Goal: Transaction & Acquisition: Purchase product/service

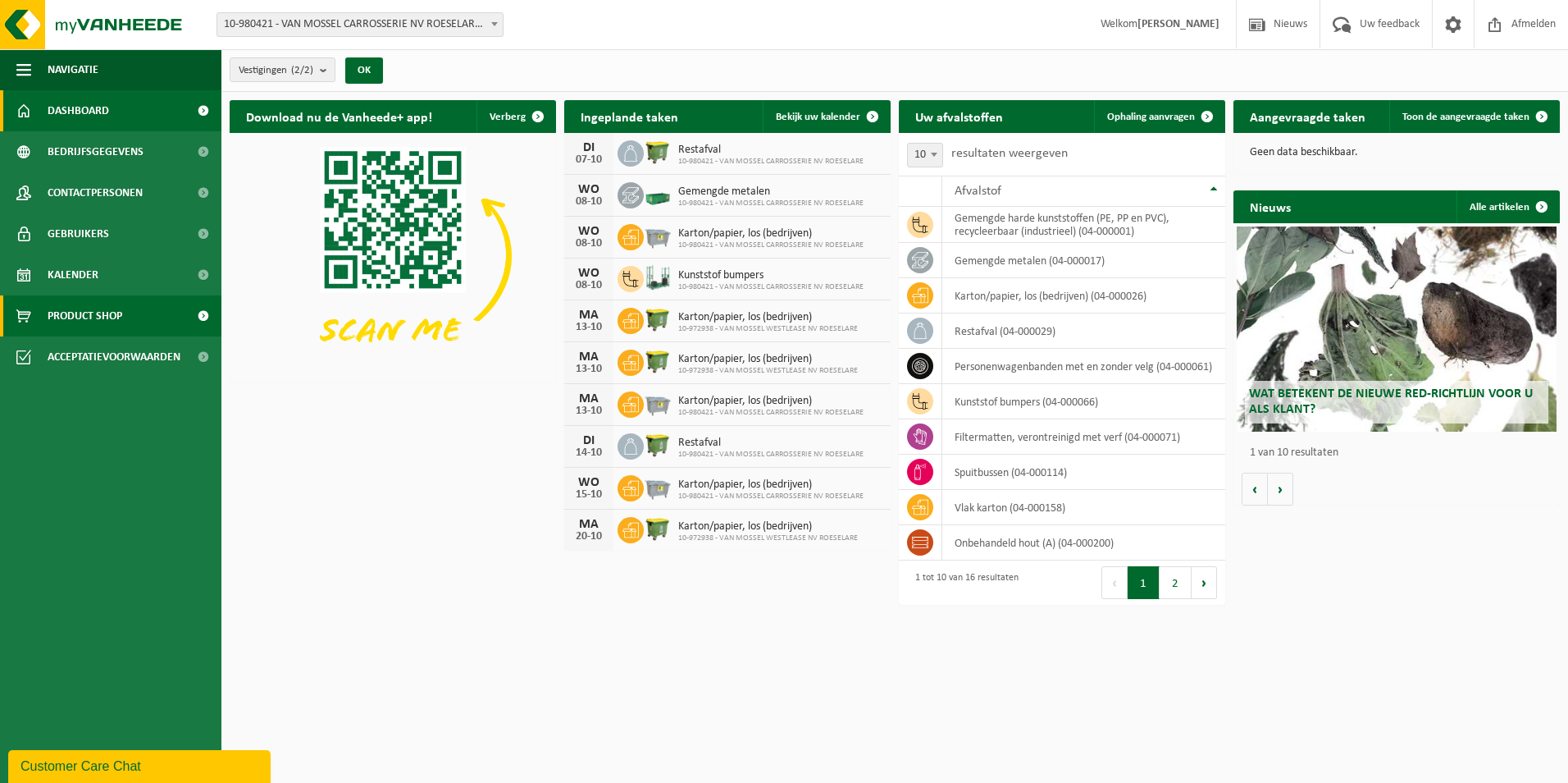
click at [203, 318] on span at bounding box center [202, 315] width 37 height 41
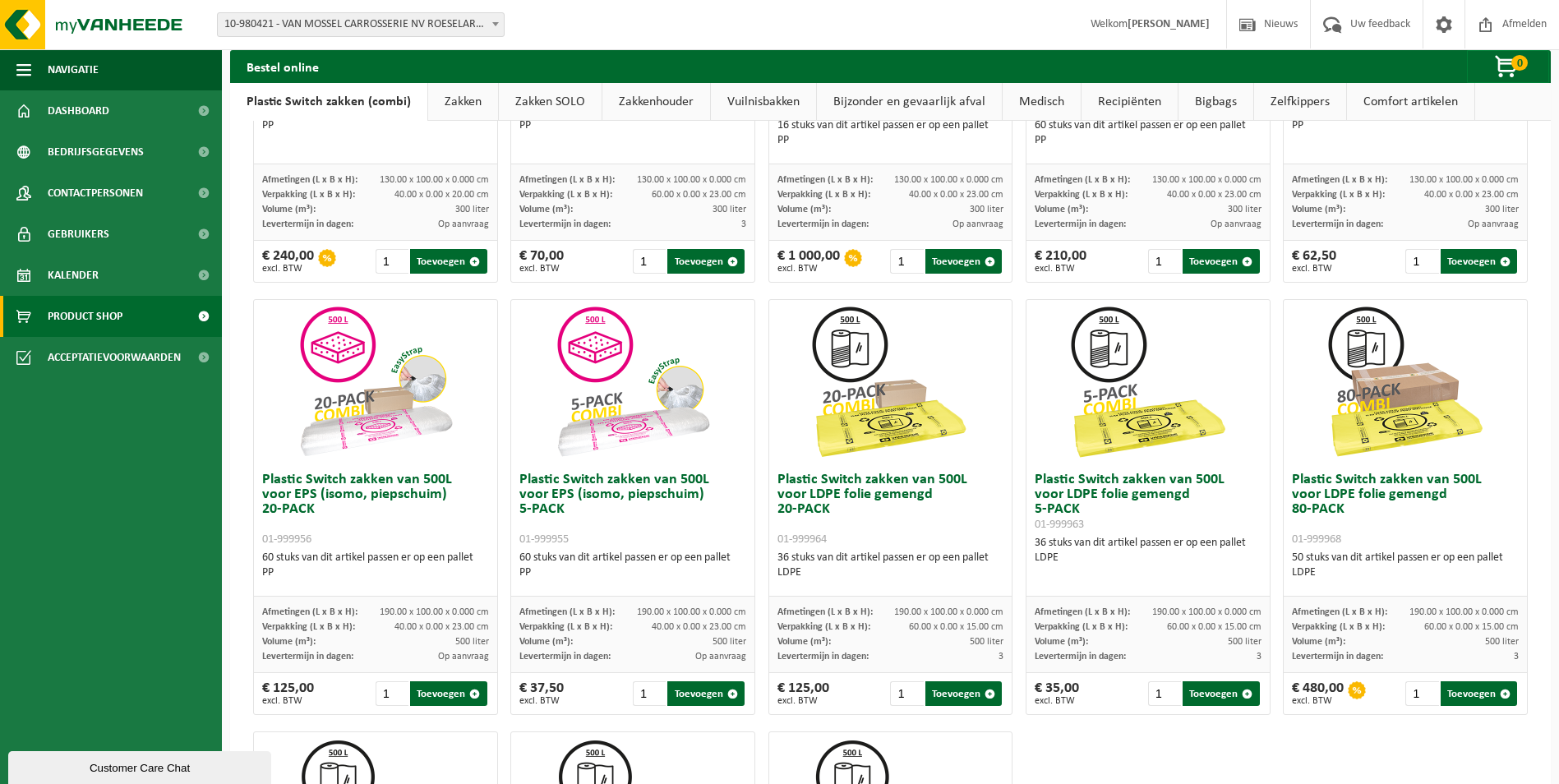
scroll to position [348, 0]
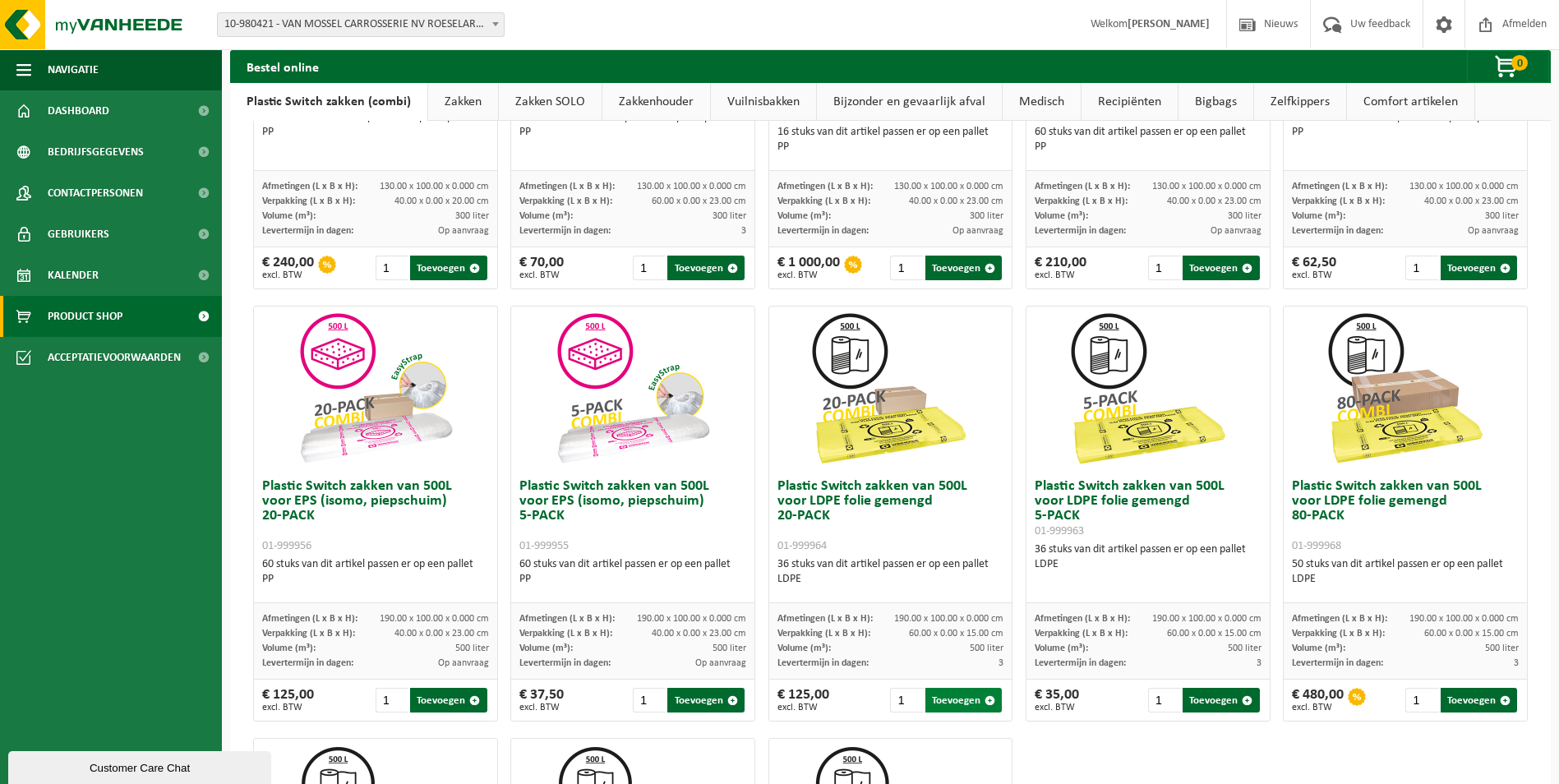
click at [952, 695] on button "Toevoegen" at bounding box center [963, 700] width 76 height 25
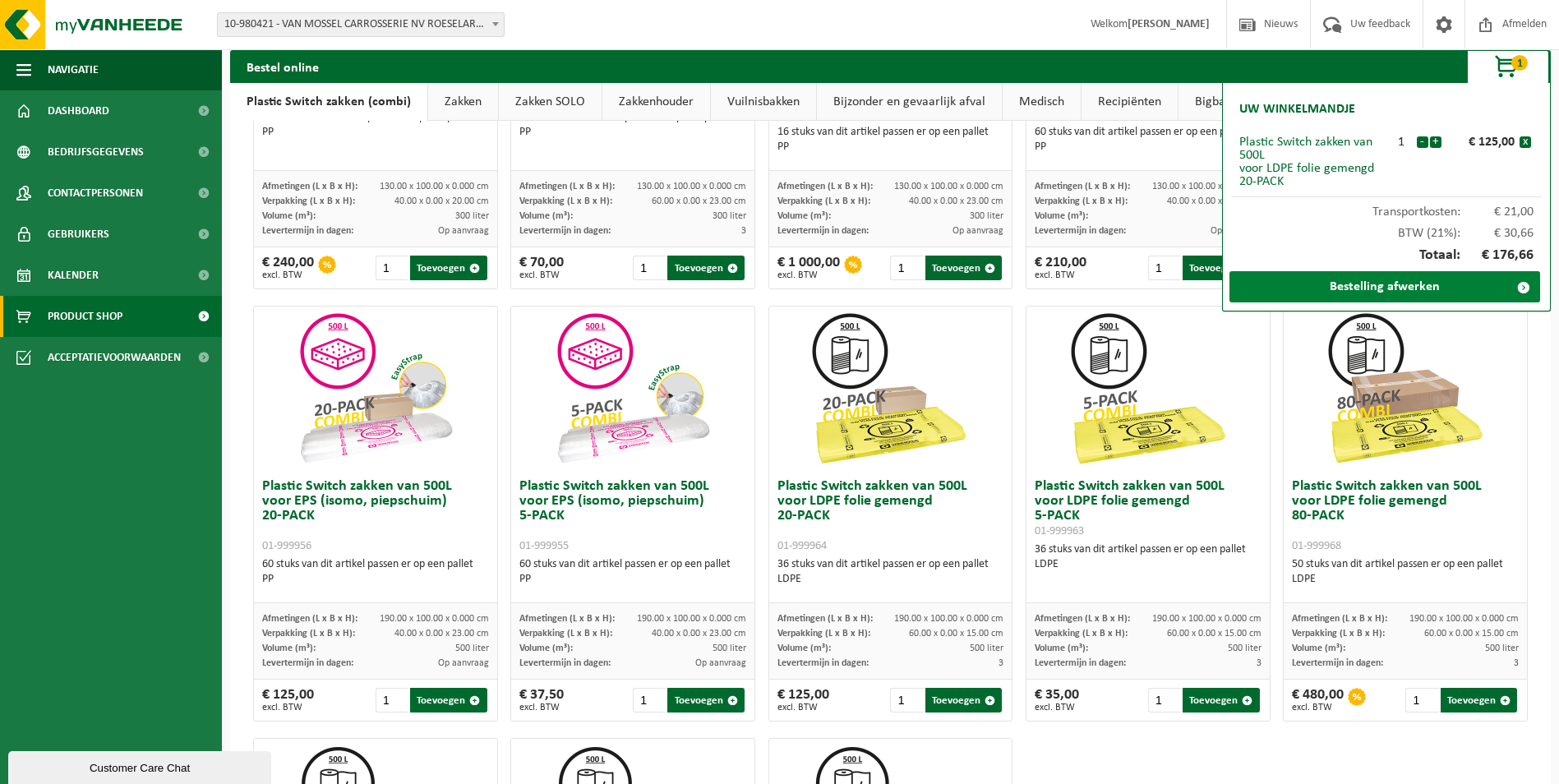
click at [1415, 287] on link "Bestelling afwerken" at bounding box center [1384, 286] width 310 height 31
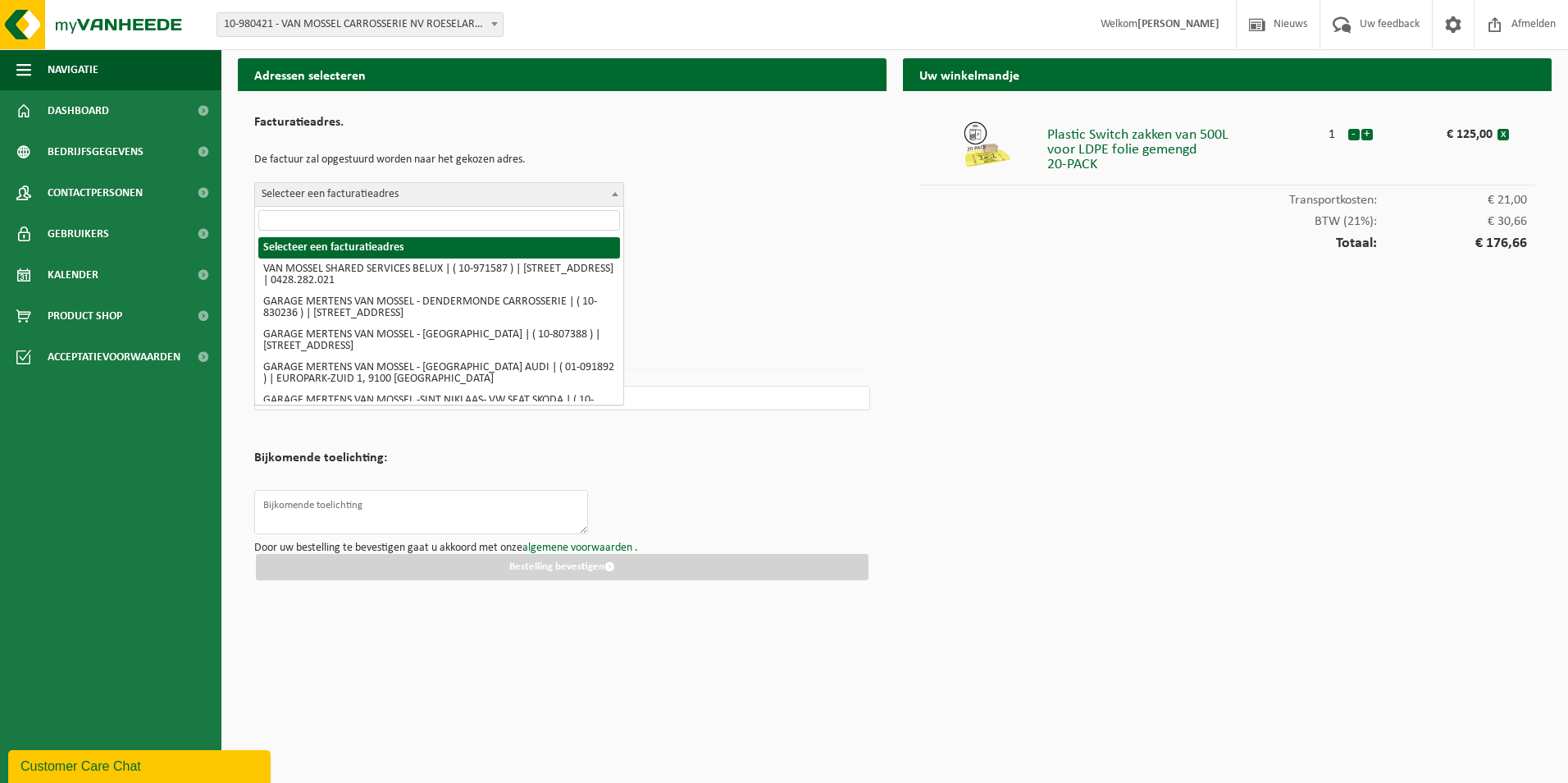
click at [604, 190] on span "Selecteer een facturatieadres" at bounding box center [439, 194] width 368 height 23
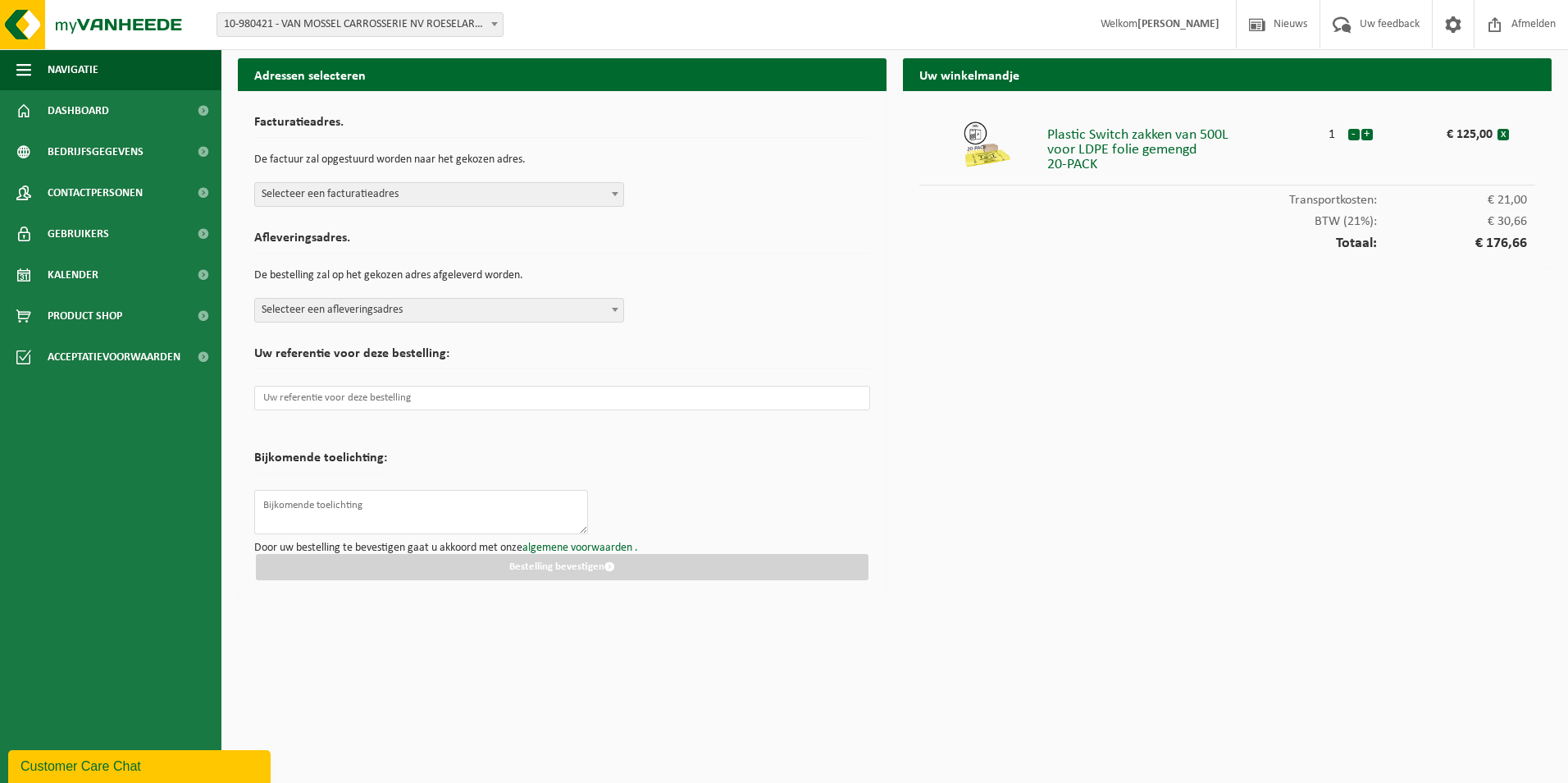
click at [613, 192] on b at bounding box center [614, 194] width 7 height 4
click at [615, 307] on span at bounding box center [614, 310] width 17 height 22
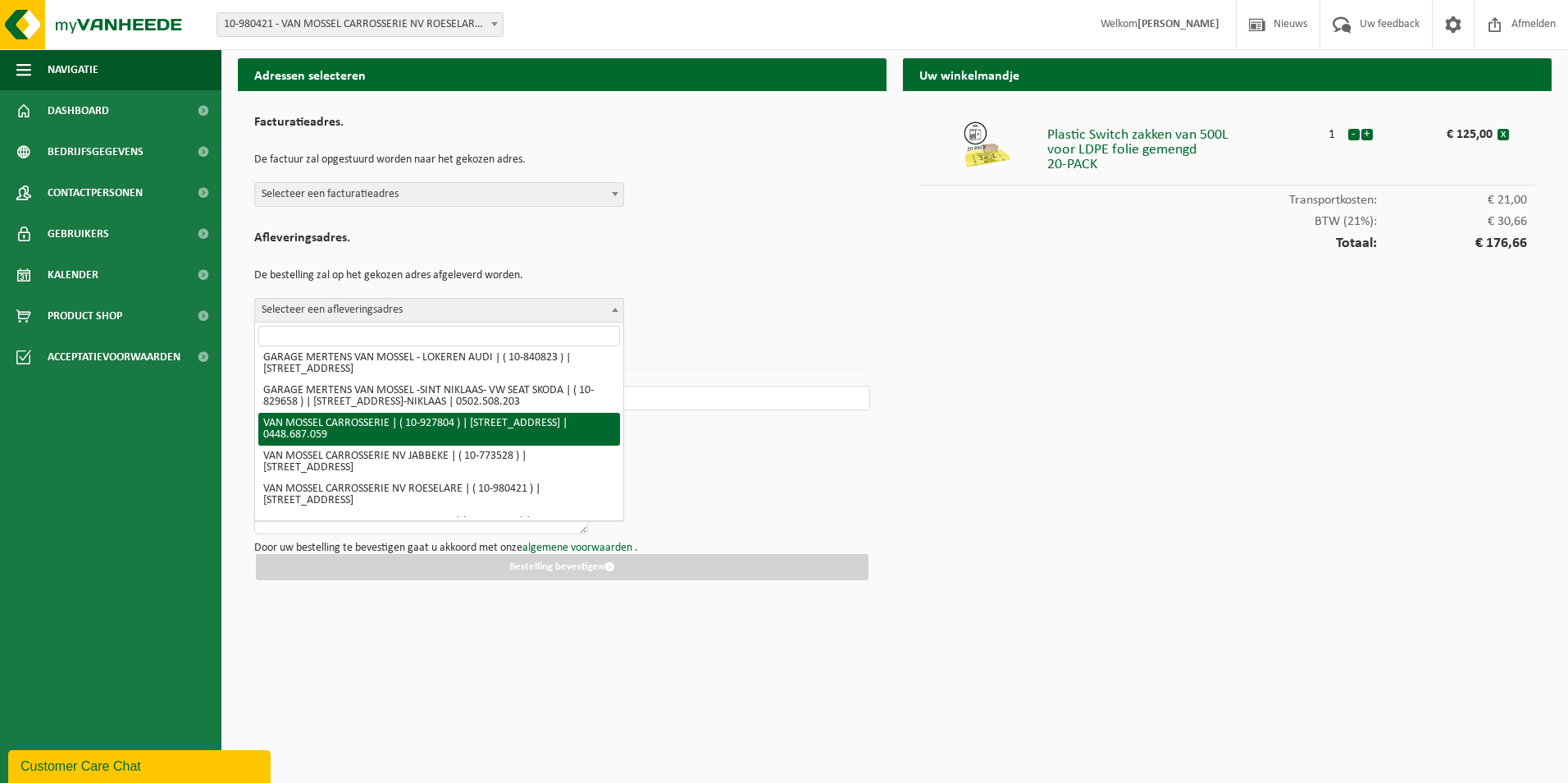
scroll to position [329, 0]
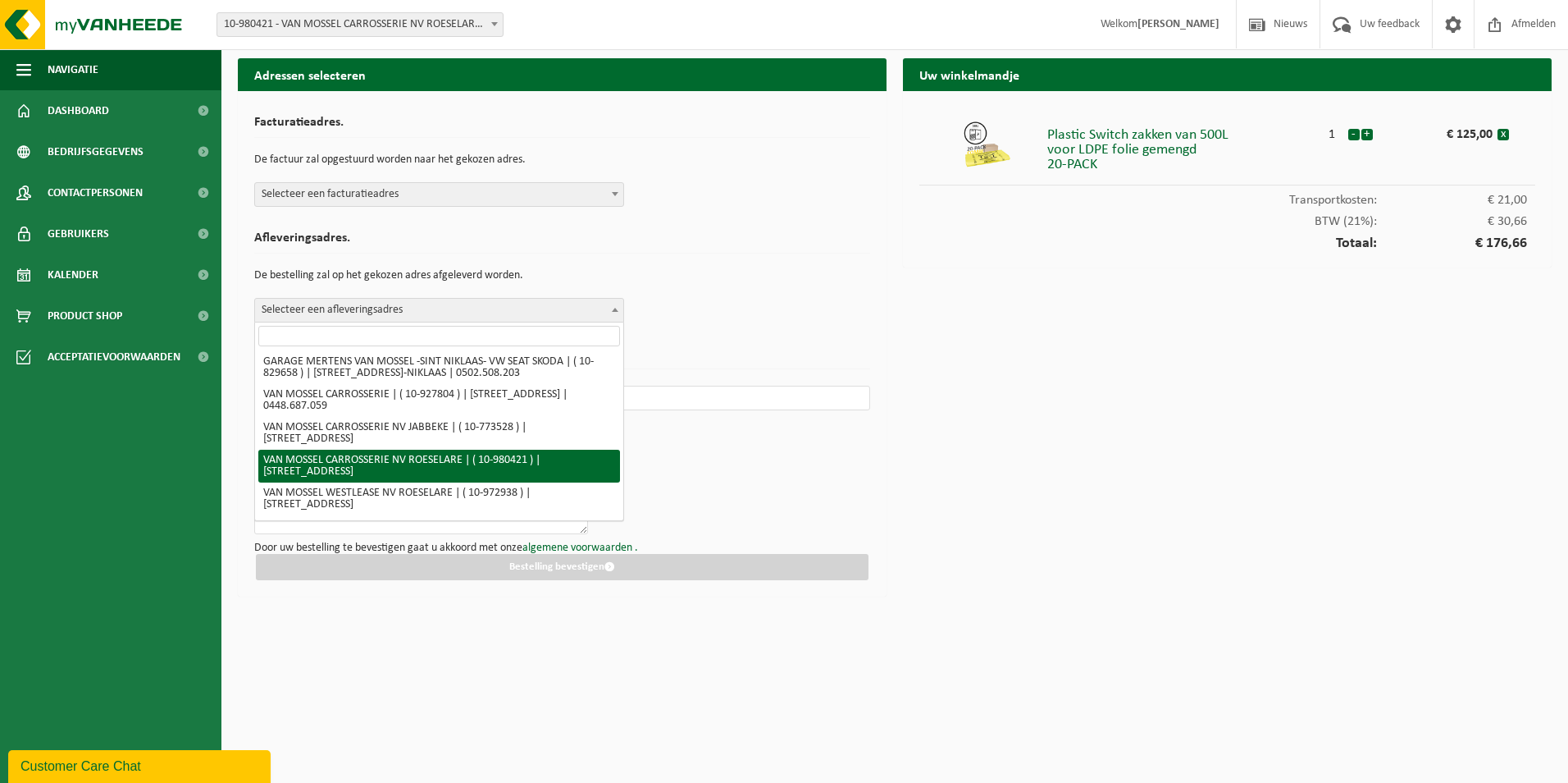
select select "161300"
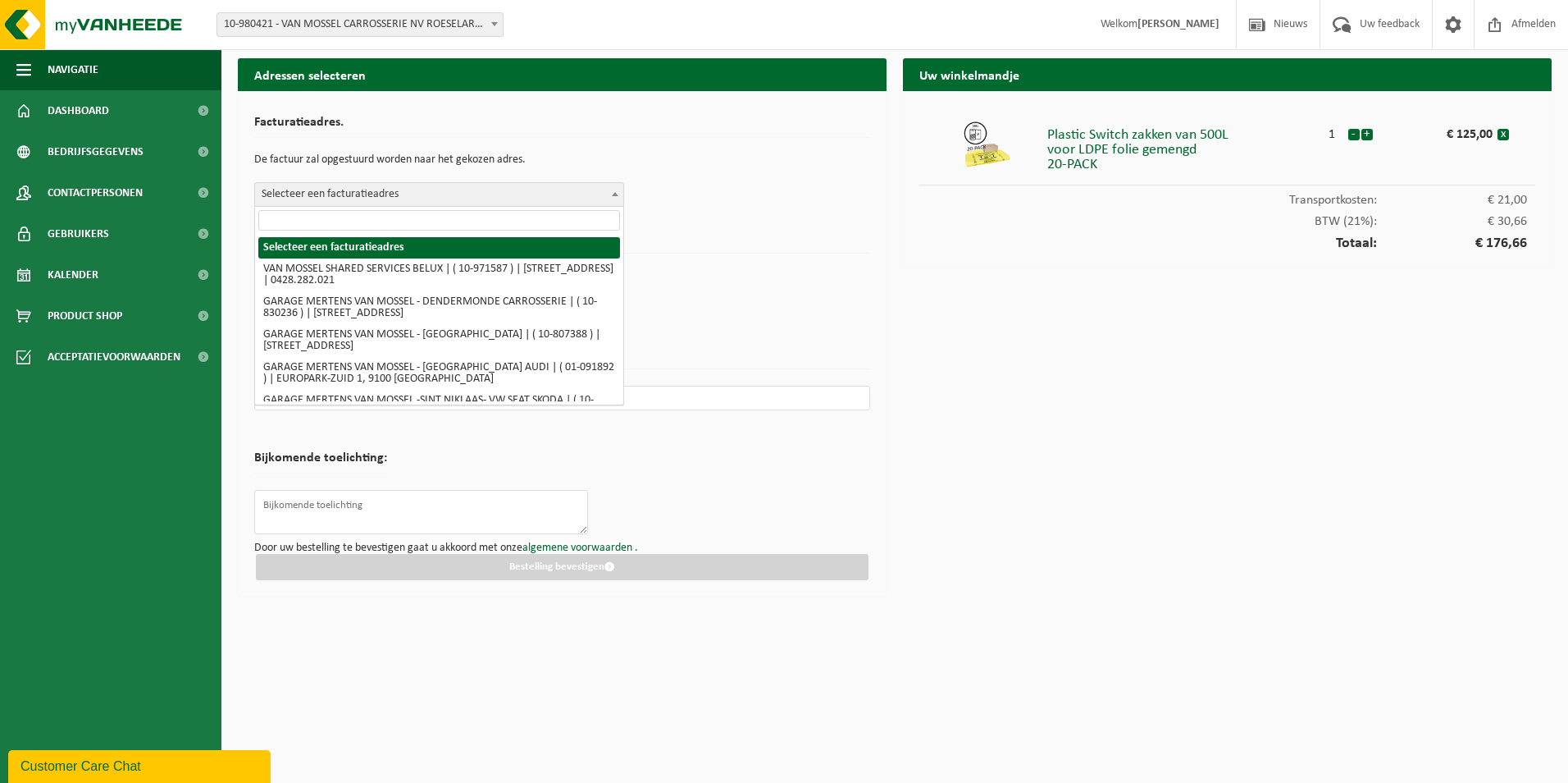
click at [615, 190] on span at bounding box center [614, 194] width 17 height 22
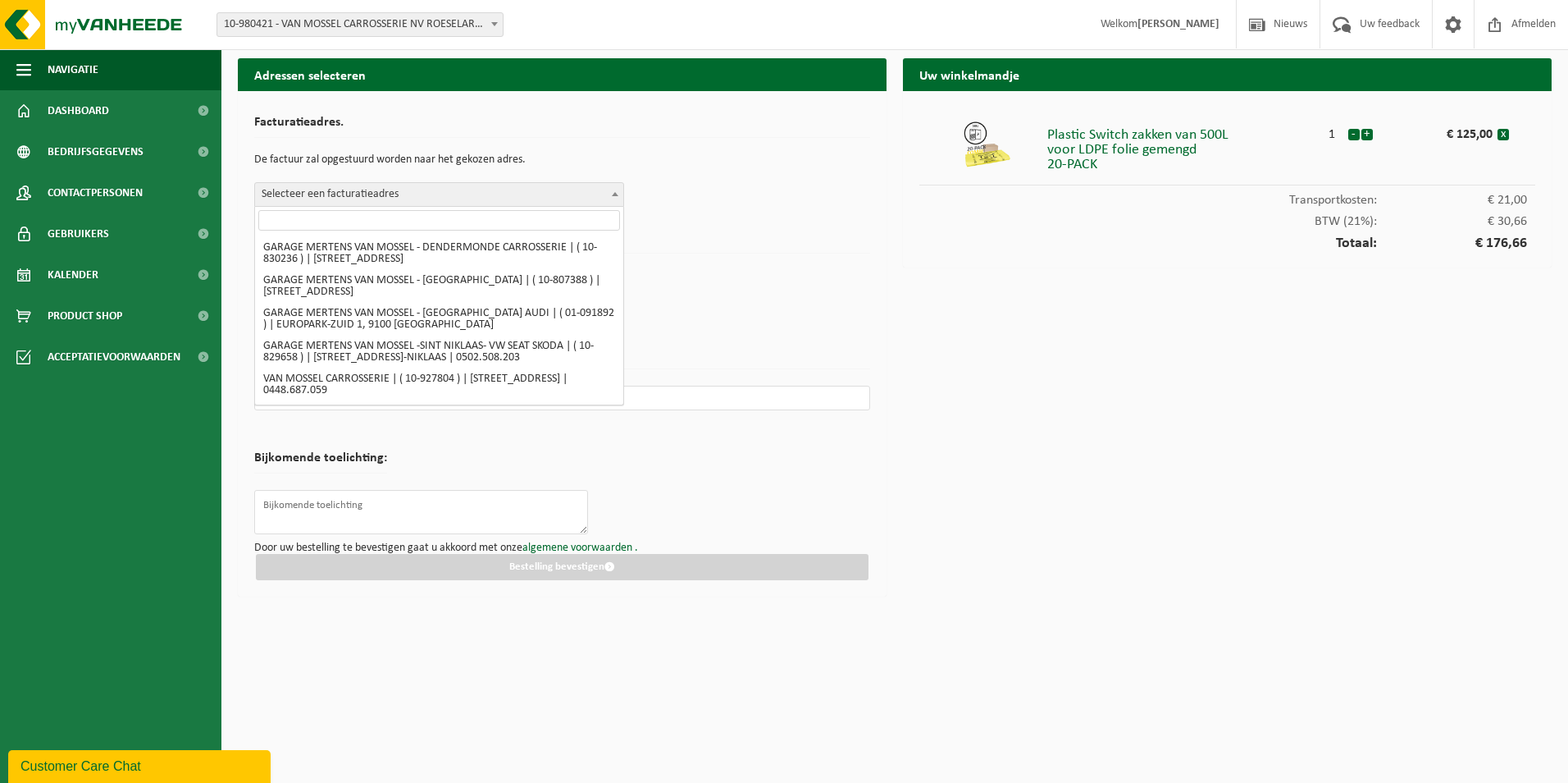
scroll to position [82, 0]
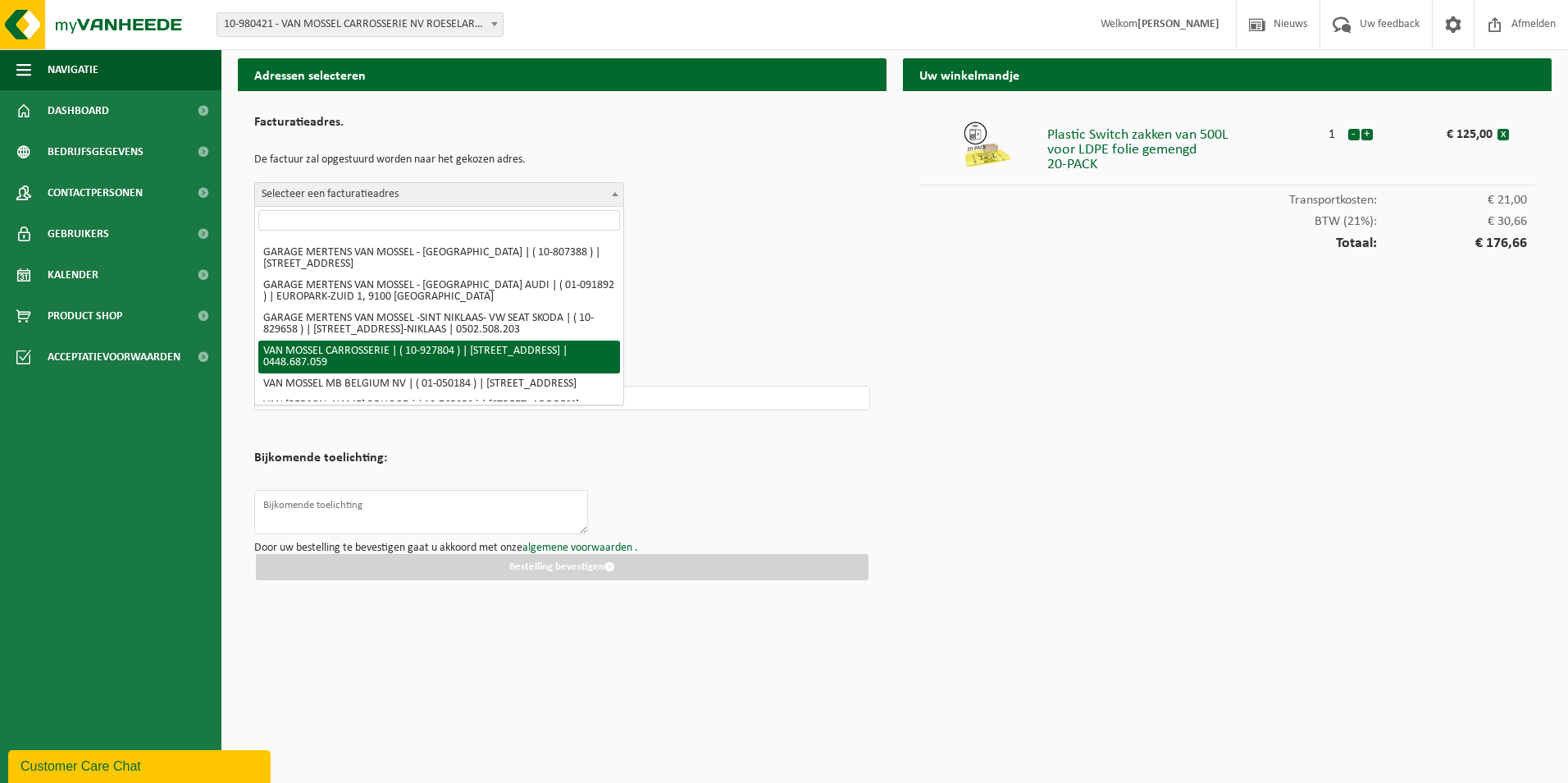
select select "133058"
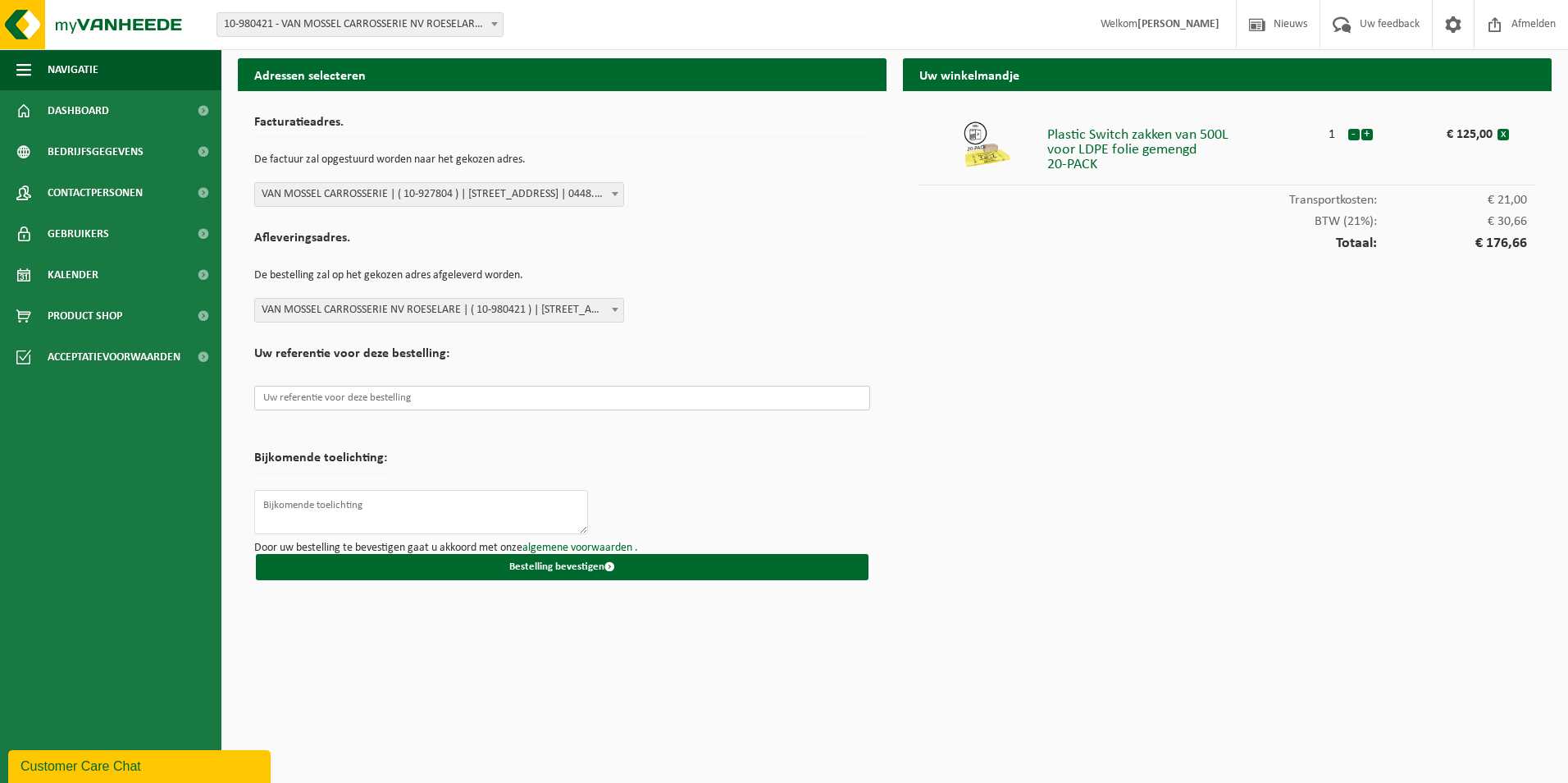
click at [300, 396] on input "text" at bounding box center [562, 398] width 615 height 25
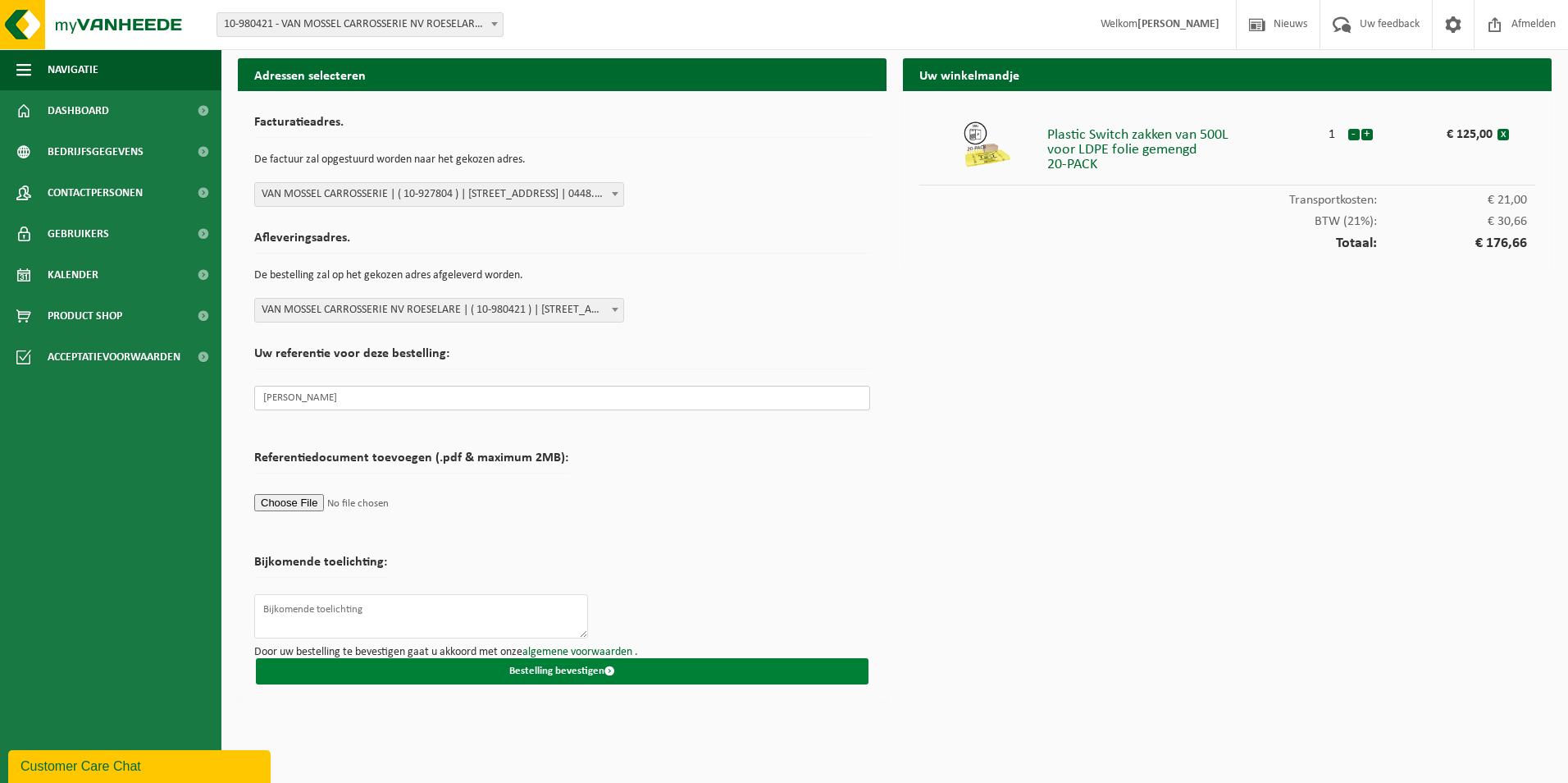
type input "Tom L"
click at [581, 674] on button "Bestelling bevestigen" at bounding box center [562, 671] width 612 height 27
